Goal: Use online tool/utility: Utilize a website feature to perform a specific function

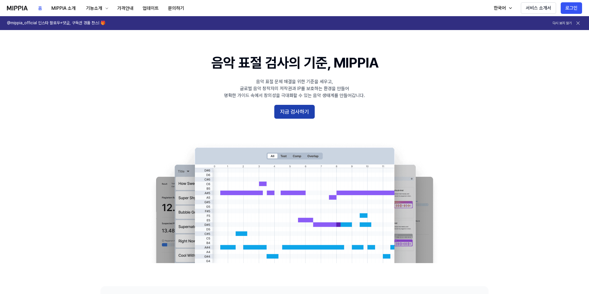
click at [304, 116] on button "지금 검사하기" at bounding box center [294, 112] width 40 height 14
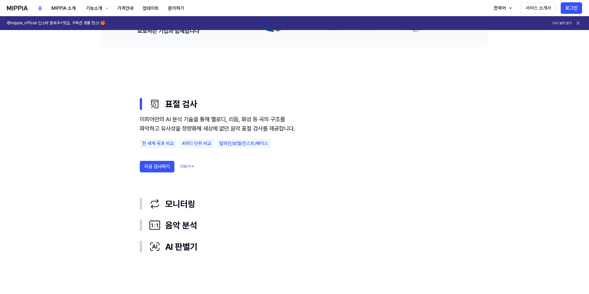
scroll to position [289, 0]
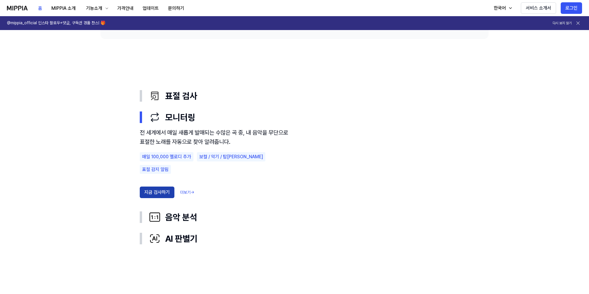
click at [156, 187] on button "지금 검사하기" at bounding box center [157, 193] width 35 height 12
click at [176, 220] on div "음악 분석" at bounding box center [299, 217] width 300 height 12
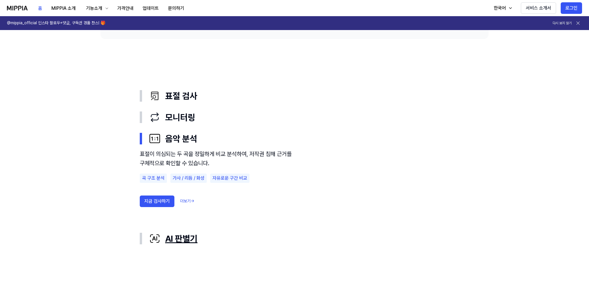
click at [190, 238] on div "AI 판별기" at bounding box center [299, 239] width 300 height 12
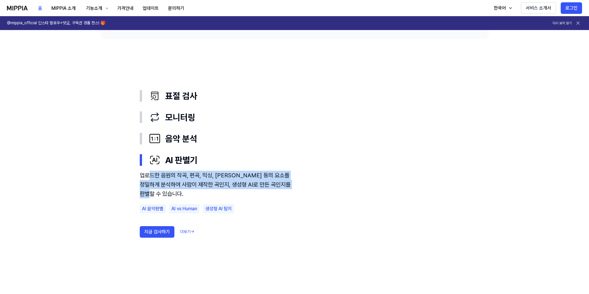
drag, startPoint x: 150, startPoint y: 171, endPoint x: 249, endPoint y: 197, distance: 102.7
click at [249, 197] on div "업로드한 음원의 작곡, 편곡, 믹싱, [PERSON_NAME] 등의 요소를 정밀하게 분석하여 사람이 제작한 곡인지, 생성형 AI로 만든 곡인지…" at bounding box center [218, 185] width 156 height 28
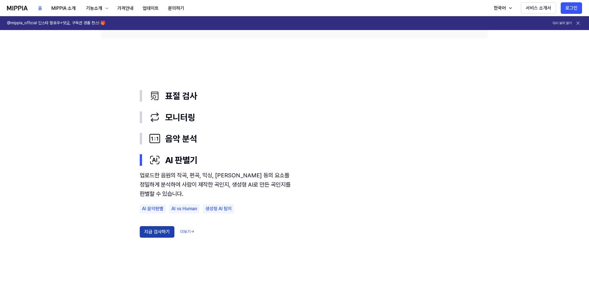
click at [150, 234] on button "지금 검사하기" at bounding box center [157, 232] width 35 height 12
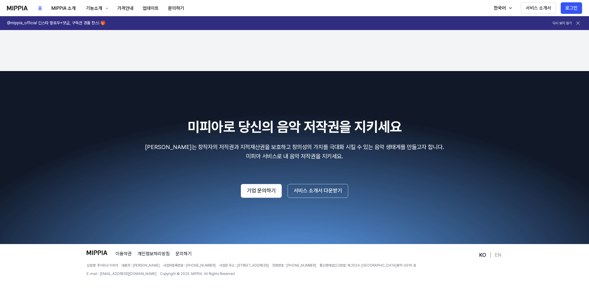
scroll to position [959, 0]
